Goal: Check status

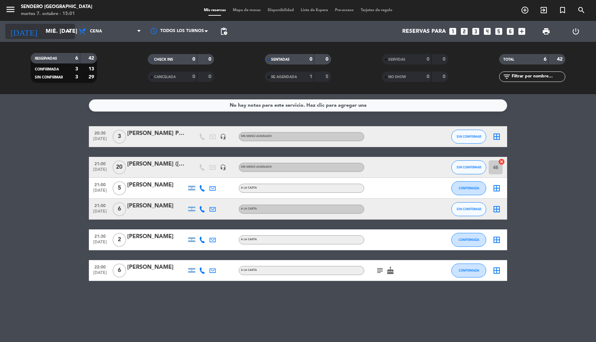
click at [66, 31] on icon "arrow_drop_down" at bounding box center [69, 31] width 8 height 8
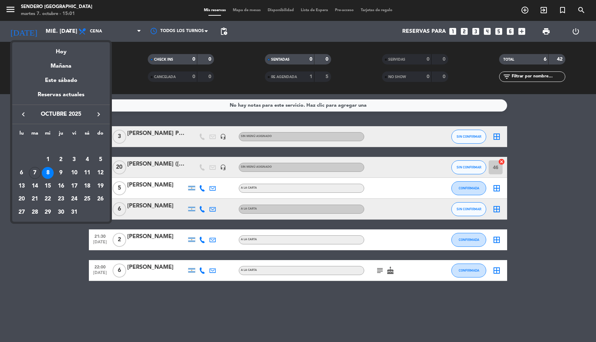
click at [27, 259] on div at bounding box center [298, 171] width 596 height 342
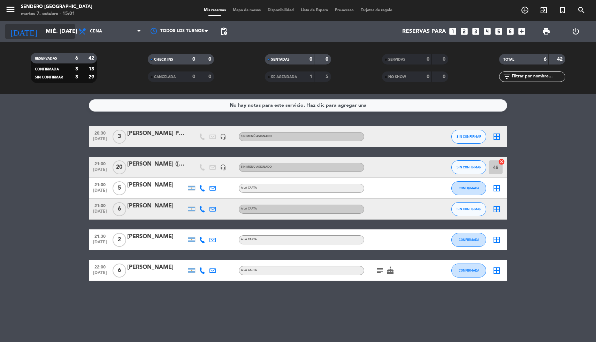
click at [59, 31] on input "mié. [DATE]" at bounding box center [79, 32] width 74 height 14
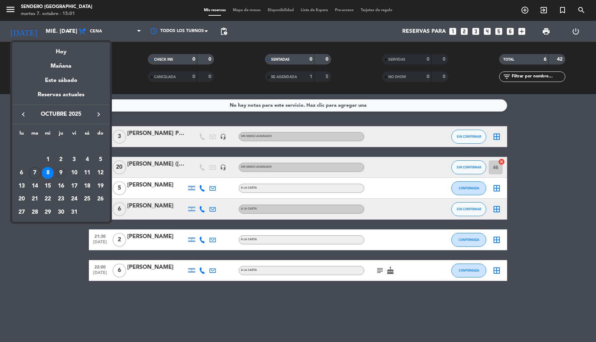
click at [58, 174] on div "9" at bounding box center [61, 173] width 12 height 12
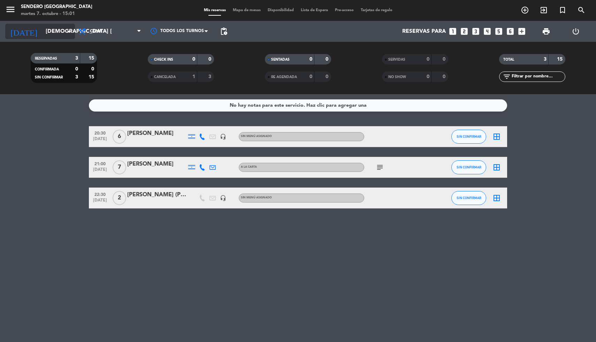
click at [66, 28] on icon "arrow_drop_down" at bounding box center [69, 31] width 8 height 8
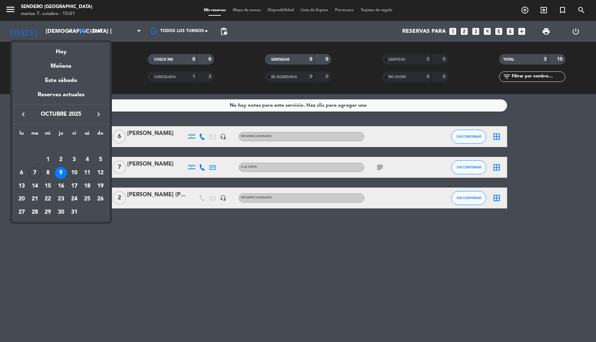
click at [74, 170] on div "10" at bounding box center [74, 173] width 12 height 12
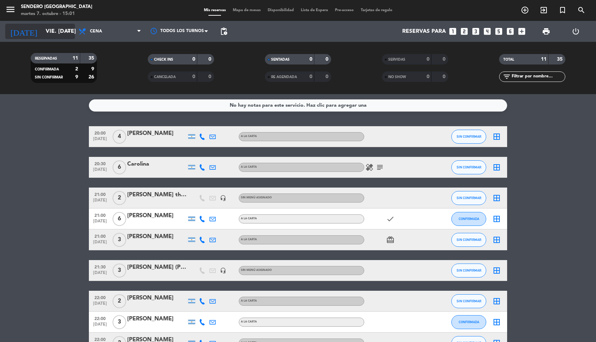
click at [66, 32] on icon "arrow_drop_down" at bounding box center [69, 31] width 8 height 8
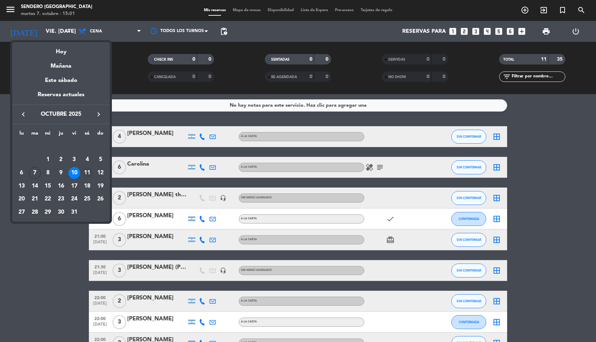
click at [84, 168] on div "11" at bounding box center [87, 173] width 12 height 12
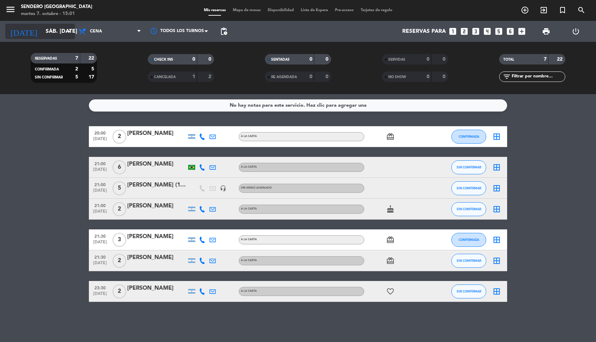
click at [69, 34] on icon "arrow_drop_down" at bounding box center [69, 31] width 8 height 8
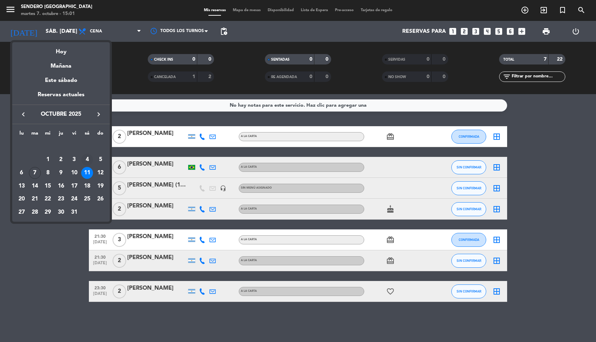
click at [87, 156] on div "4" at bounding box center [87, 160] width 12 height 12
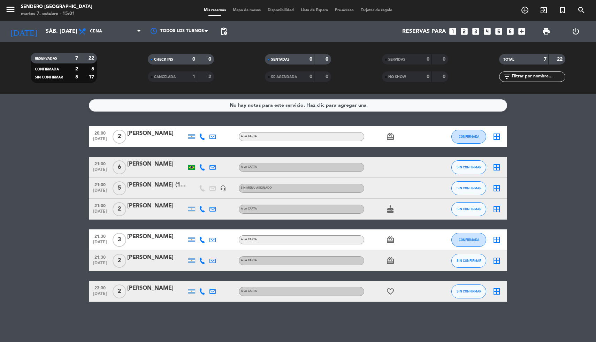
type input "sáb. [DATE]"
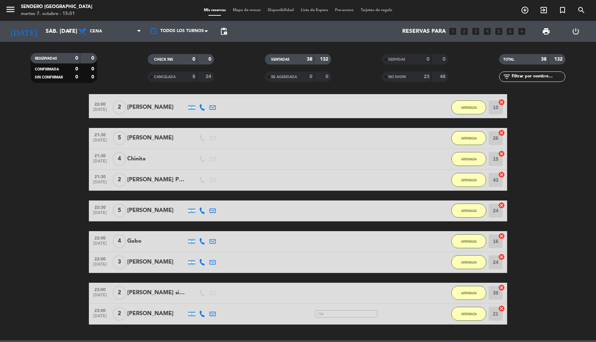
scroll to position [441, 0]
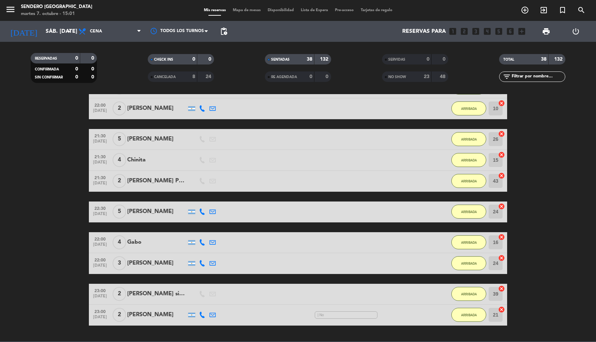
click at [156, 138] on div "[PERSON_NAME]" at bounding box center [156, 139] width 59 height 9
